Goal: Navigation & Orientation: Find specific page/section

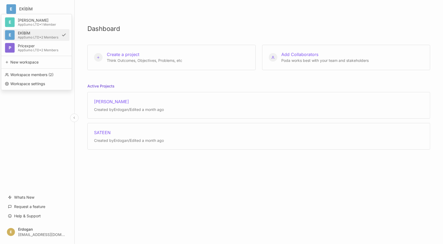
click at [36, 36] on div "AppSumo LTD • 2 Members" at bounding box center [38, 37] width 40 height 3
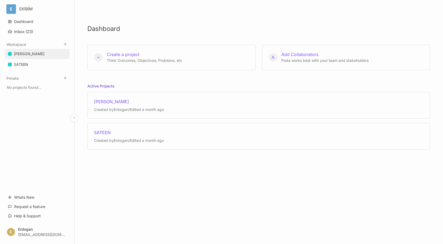
click at [25, 55] on div "[PERSON_NAME]" at bounding box center [29, 54] width 31 height 6
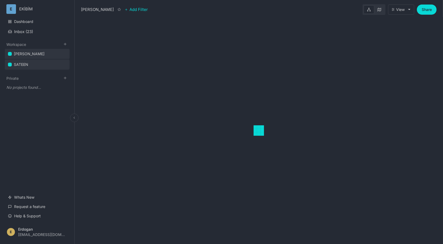
click at [24, 60] on link "SATEEN" at bounding box center [37, 64] width 65 height 10
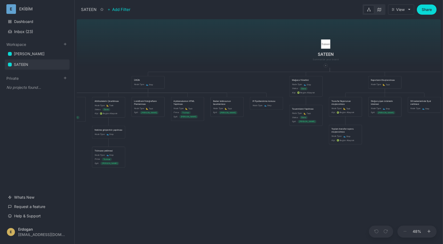
drag, startPoint x: 187, startPoint y: 171, endPoint x: 272, endPoint y: 146, distance: 88.9
click at [272, 146] on div "SATEEN ÜRÜN Node Type : 👟 Step Mağaza Yönetimi Node Type : 👟 Step Status : Done…" at bounding box center [259, 130] width 364 height 227
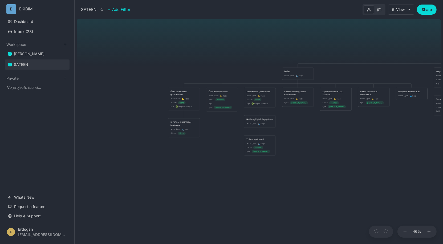
drag, startPoint x: 183, startPoint y: 153, endPoint x: 330, endPoint y: 142, distance: 147.4
click at [330, 142] on div "SATEEN ÜRÜN Node Type : 👟 Step Mağaza Yönetimi Node Type : 👟 Step Status : Done…" at bounding box center [259, 130] width 364 height 227
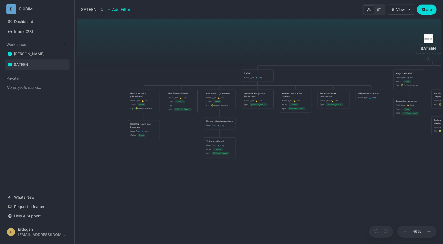
drag, startPoint x: 203, startPoint y: 159, endPoint x: 169, endPoint y: 159, distance: 34.4
click at [168, 159] on div "SATEEN ÜRÜN Node Type : 👟 Step Mağaza Yönetimi Node Type : 👟 Step Status : Done…" at bounding box center [259, 130] width 364 height 227
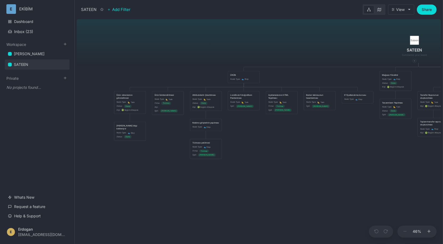
drag, startPoint x: 267, startPoint y: 145, endPoint x: 262, endPoint y: 147, distance: 5.6
click at [262, 147] on div "SATEEN ÜRÜN Node Type : 👟 Step Mağaza Yönetimi Node Type : 👟 Step Status : Done…" at bounding box center [259, 130] width 364 height 227
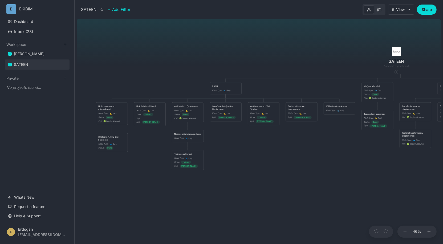
drag, startPoint x: 162, startPoint y: 153, endPoint x: 132, endPoint y: 169, distance: 33.7
click at [132, 169] on div "SATEEN ÜRÜN Node Type : 👟 Step Mağaza Yönetimi Node Type : 👟 Step Status : Done…" at bounding box center [259, 130] width 364 height 227
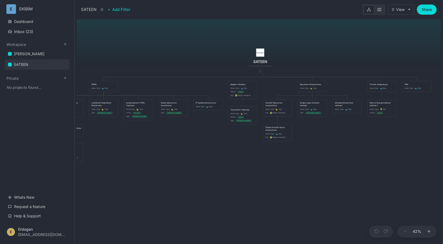
drag, startPoint x: 239, startPoint y: 182, endPoint x: 122, endPoint y: 162, distance: 119.0
click at [122, 162] on div "SATEEN ÜRÜN Node Type : 👟 Step Mağaza Yönetimi Node Type : 👟 Step Status : Done…" at bounding box center [259, 130] width 364 height 227
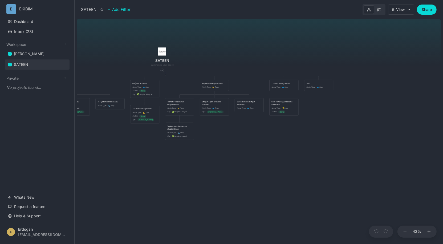
drag, startPoint x: 312, startPoint y: 171, endPoint x: 268, endPoint y: 172, distance: 43.9
click at [268, 172] on div "SATEEN ÜRÜN Node Type : 👟 Step Mağaza Yönetimi Node Type : 👟 Step Status : Done…" at bounding box center [259, 130] width 364 height 227
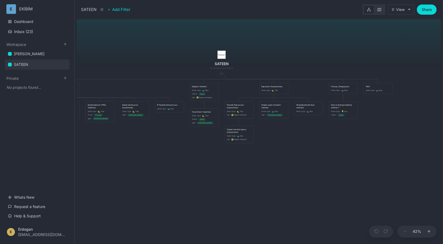
drag, startPoint x: 163, startPoint y: 172, endPoint x: 300, endPoint y: 168, distance: 137.2
click at [338, 168] on div "SATEEN ÜRÜN Node Type : 👟 Step Mağaza Yönetimi Node Type : 👟 Step Status : Done…" at bounding box center [259, 130] width 364 height 227
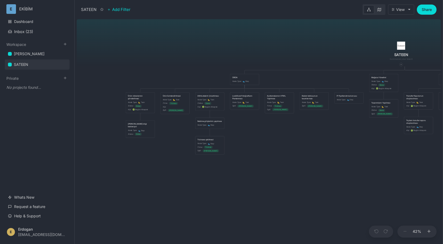
drag, startPoint x: 254, startPoint y: 168, endPoint x: 280, endPoint y: 150, distance: 31.4
click at [310, 166] on div "SATEEN ÜRÜN Node Type : 👟 Step Mağaza Yönetimi Node Type : 👟 Step Status : Done…" at bounding box center [259, 130] width 364 height 227
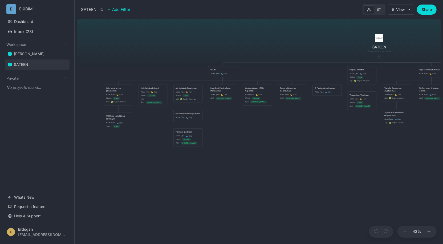
drag, startPoint x: 284, startPoint y: 142, endPoint x: 261, endPoint y: 134, distance: 23.9
click at [261, 134] on div "SATEEN ÜRÜN Node Type : 👟 Step Mağaza Yönetimi Node Type : 👟 Step Status : Done…" at bounding box center [259, 130] width 364 height 227
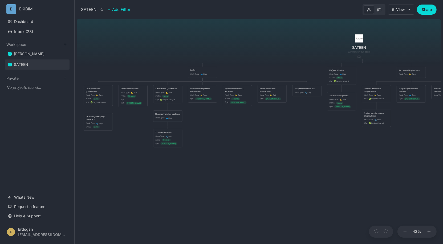
drag, startPoint x: 315, startPoint y: 135, endPoint x: 302, endPoint y: 134, distance: 13.1
click at [302, 134] on div "SATEEN ÜRÜN Node Type : 👟 Step Mağaza Yönetimi Node Type : 👟 Step Status : Done…" at bounding box center [259, 130] width 364 height 227
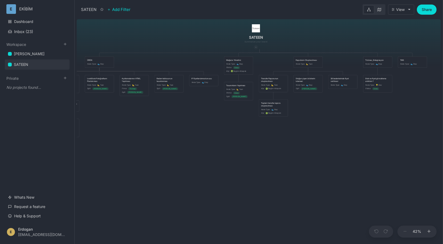
drag, startPoint x: 293, startPoint y: 134, endPoint x: 199, endPoint y: 125, distance: 93.9
click at [199, 125] on div "SATEEN ÜRÜN Node Type : 👟 Step Mağaza Yönetimi Node Type : 👟 Step Status : Done…" at bounding box center [259, 130] width 364 height 227
drag, startPoint x: 207, startPoint y: 122, endPoint x: 204, endPoint y: 126, distance: 4.8
click at [204, 126] on div "SATEEN ÜRÜN Node Type : 👟 Step Mağaza Yönetimi Node Type : 👟 Step Status : Done…" at bounding box center [259, 130] width 364 height 227
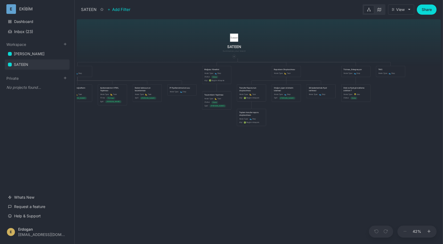
drag, startPoint x: 289, startPoint y: 153, endPoint x: 280, endPoint y: 156, distance: 8.6
click at [280, 156] on div "SATEEN ÜRÜN Node Type : 👟 Step Mağaza Yönetimi Node Type : 👟 Step Status : Done…" at bounding box center [259, 130] width 364 height 227
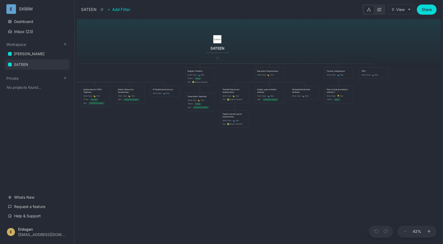
drag, startPoint x: 334, startPoint y: 146, endPoint x: 319, endPoint y: 146, distance: 14.9
click at [319, 146] on div "SATEEN ÜRÜN Node Type : 👟 Step Mağaza Yönetimi Node Type : 👟 Step Status : Done…" at bounding box center [259, 130] width 364 height 227
